Goal: Check status

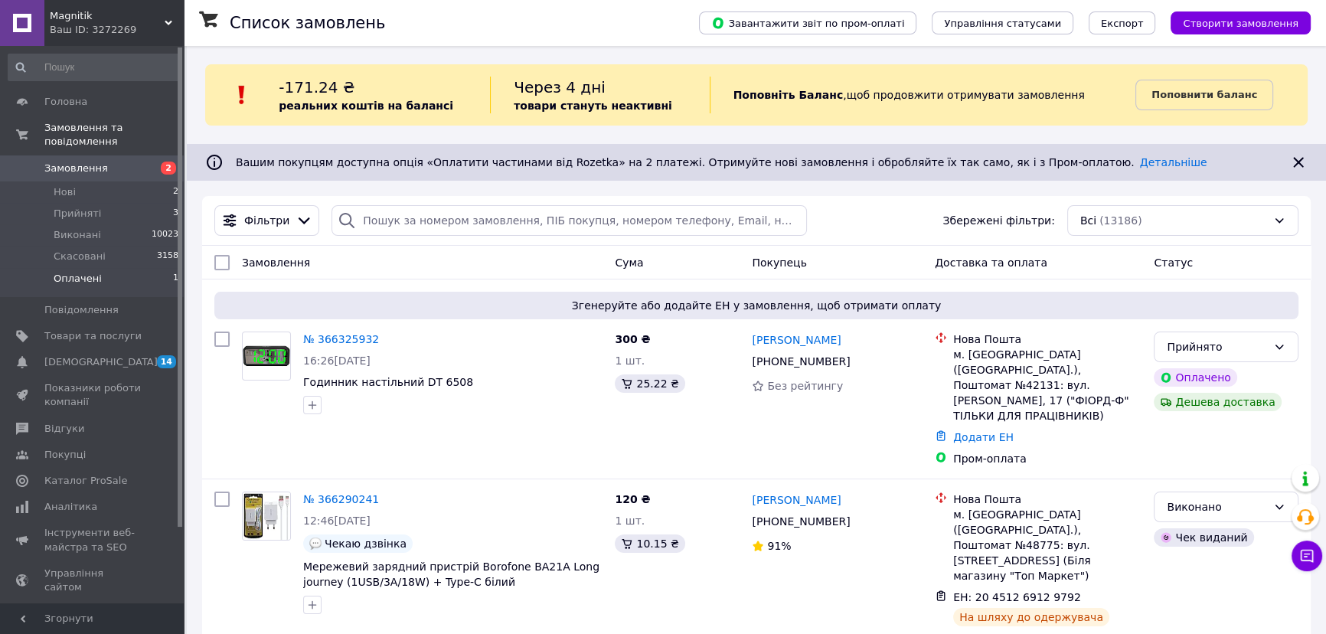
click at [151, 268] on li "Оплачені 1" at bounding box center [94, 282] width 188 height 29
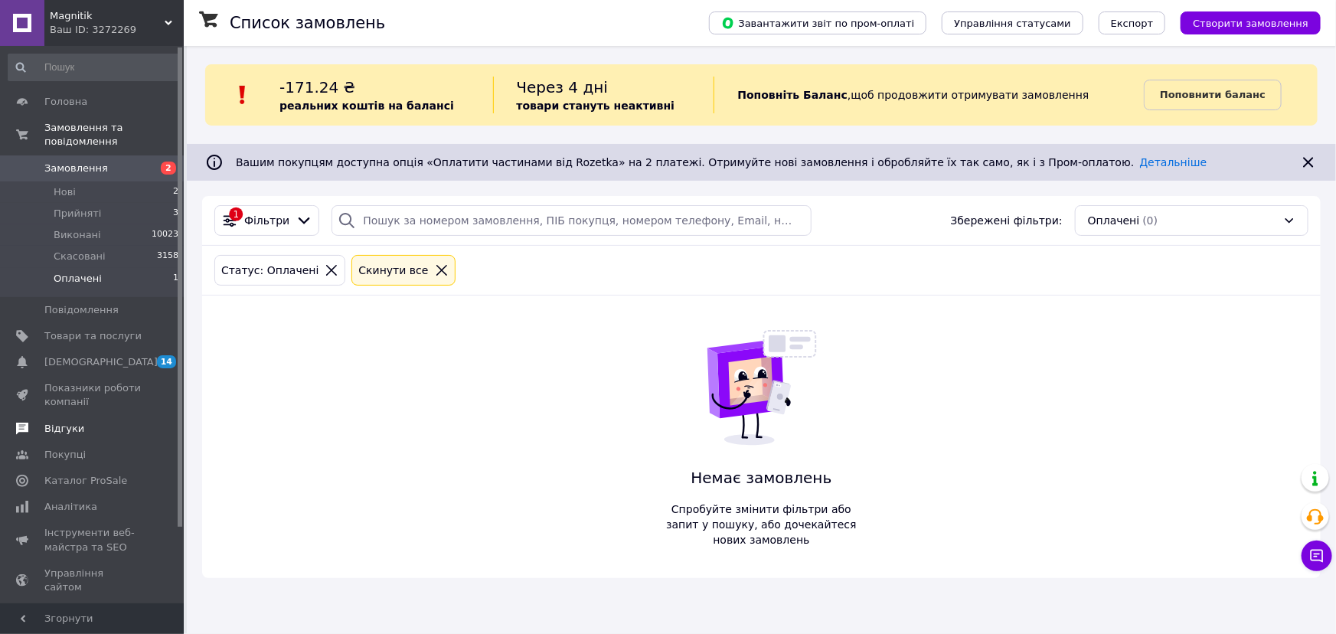
click at [107, 416] on link "Відгуки" at bounding box center [94, 429] width 188 height 26
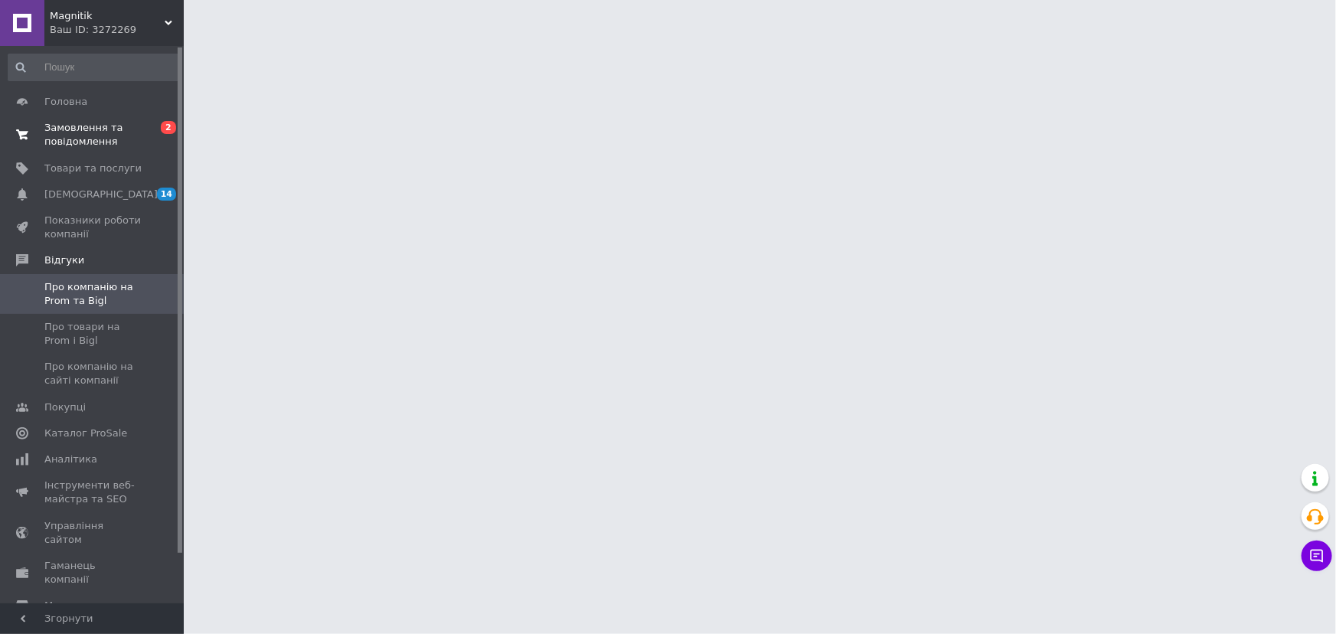
click at [145, 149] on link "Замовлення та повідомлення 0 2" at bounding box center [94, 135] width 188 height 40
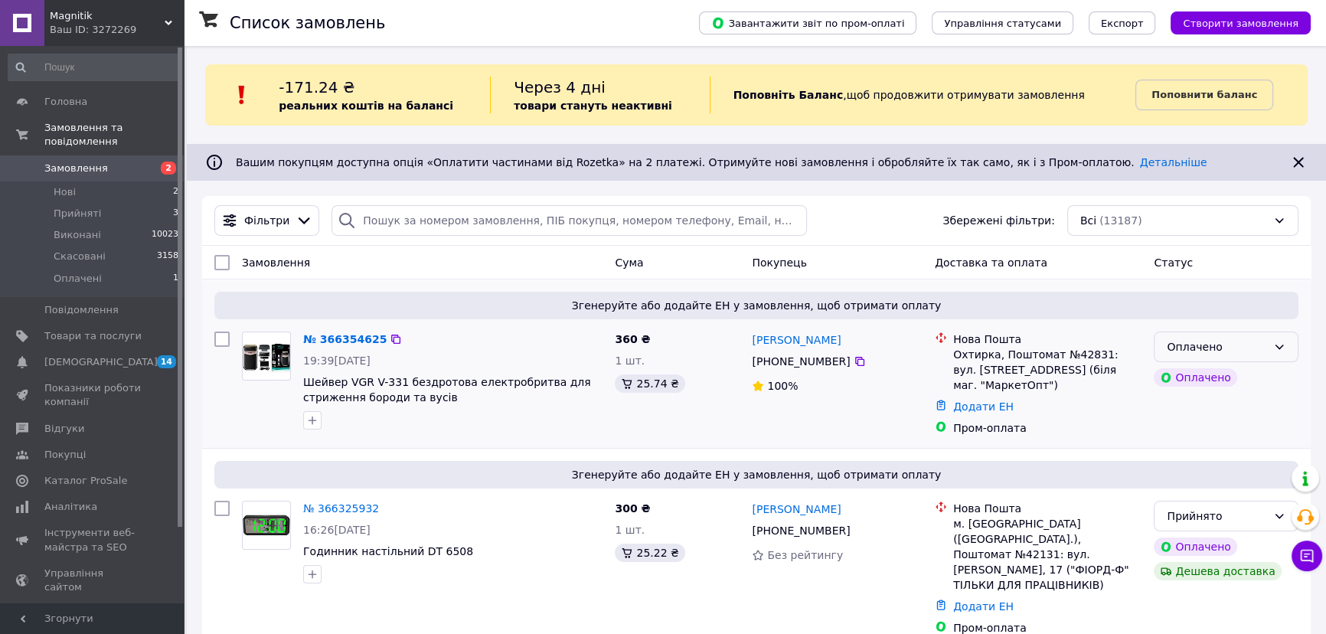
click at [1273, 352] on icon at bounding box center [1279, 347] width 12 height 12
click at [1241, 373] on li "Прийнято" at bounding box center [1226, 380] width 143 height 28
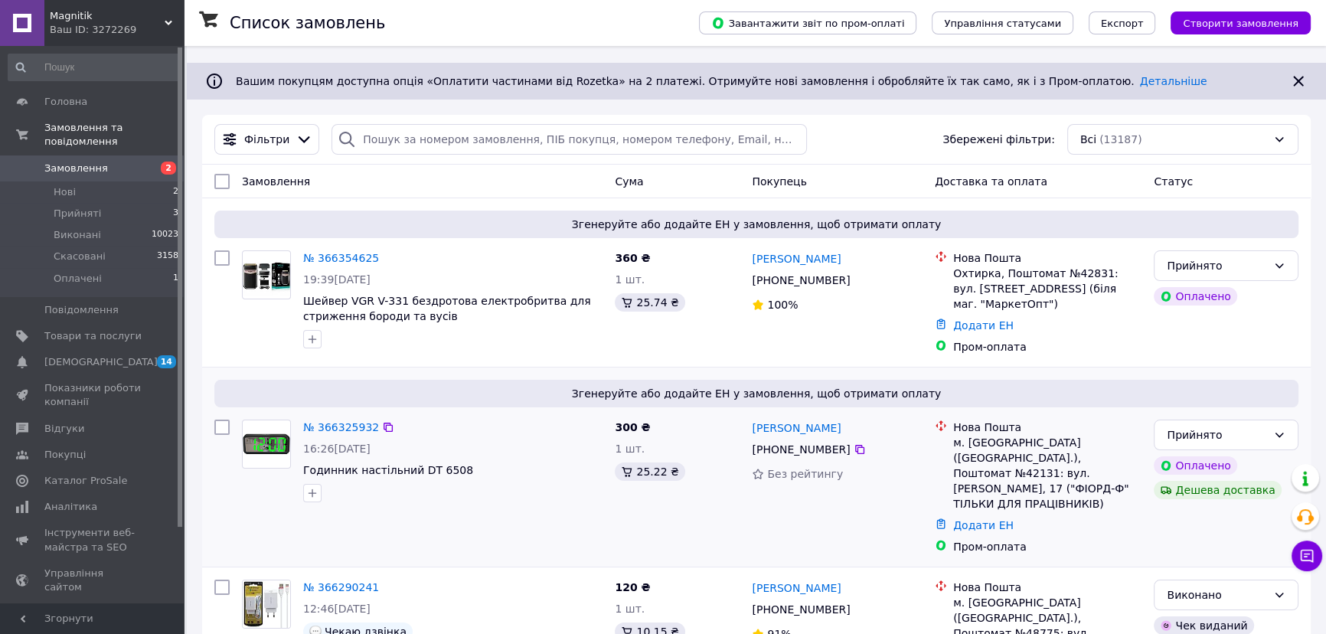
scroll to position [278, 0]
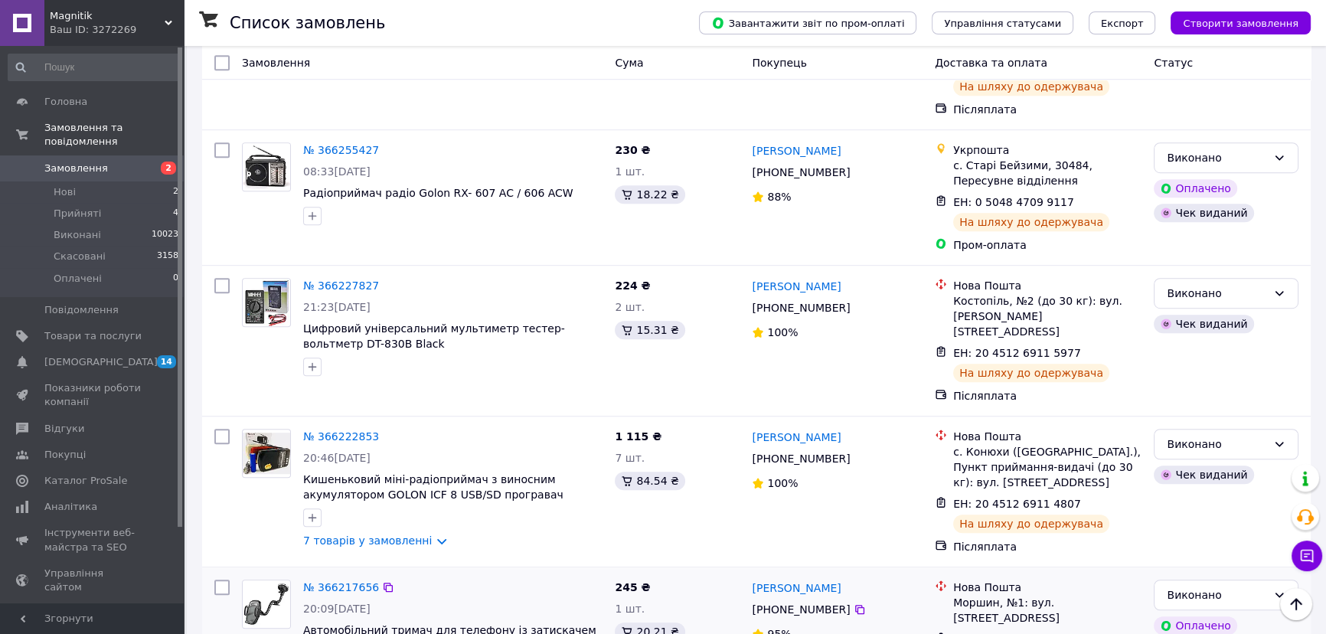
scroll to position [974, 0]
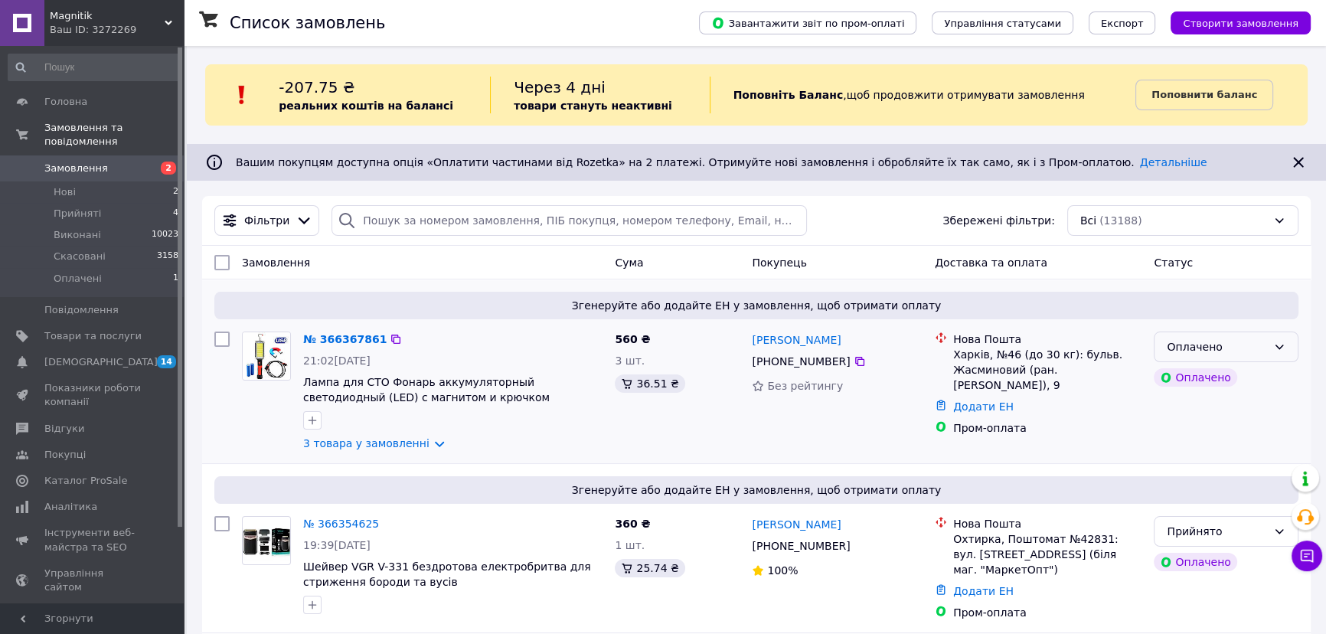
click at [1262, 342] on div "Оплачено" at bounding box center [1217, 346] width 100 height 17
click at [1224, 372] on li "Прийнято" at bounding box center [1226, 380] width 143 height 28
